Goal: Find specific page/section: Find specific page/section

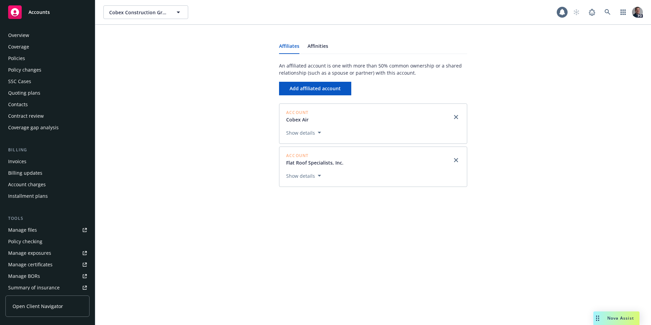
scroll to position [117, 0]
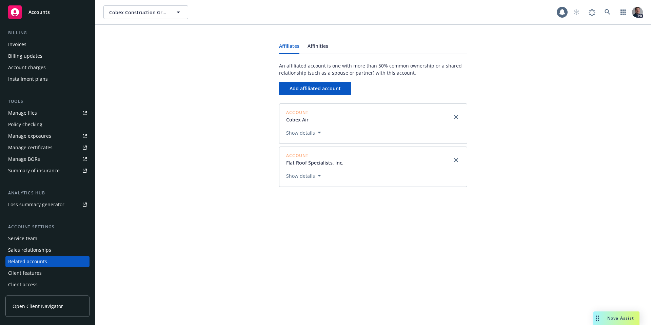
click at [30, 13] on span "Accounts" at bounding box center [38, 11] width 21 height 5
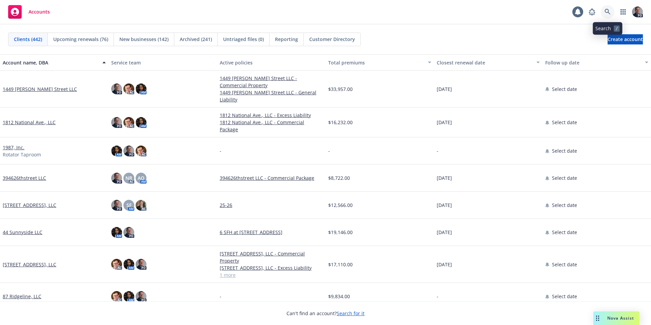
click at [612, 14] on link at bounding box center [607, 12] width 14 height 14
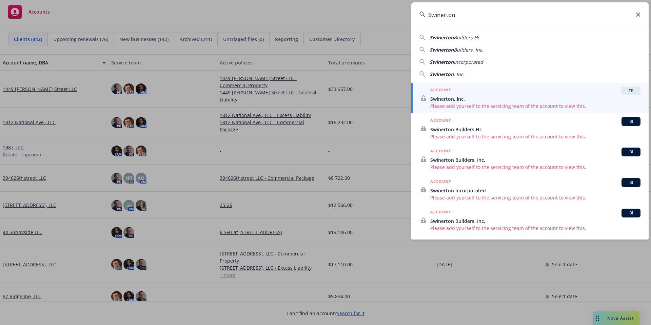
type input "Swinerton"
click at [639, 13] on icon at bounding box center [638, 15] width 4 height 4
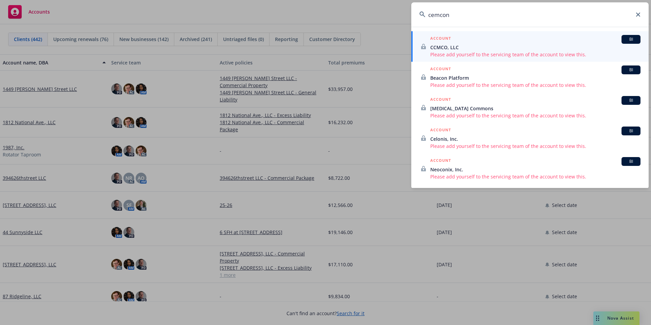
drag, startPoint x: 538, startPoint y: 14, endPoint x: 409, endPoint y: 17, distance: 129.1
click at [409, 17] on div "cemcon ACCOUNT BI CCMCO, LLC Please add yourself to the servicing team of the a…" at bounding box center [325, 162] width 651 height 325
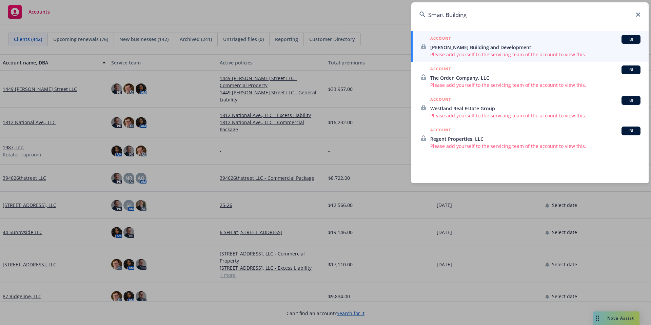
type input "Smart Building"
